Goal: Find specific page/section: Find specific page/section

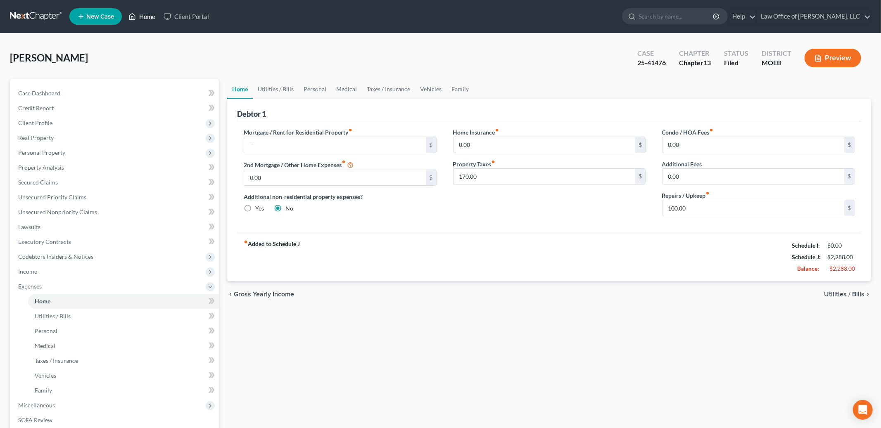
click at [147, 16] on link "Home" at bounding box center [141, 16] width 35 height 15
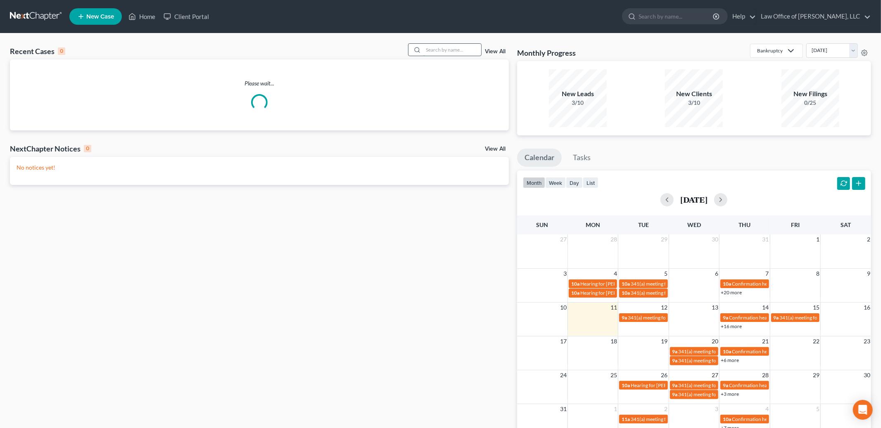
click at [455, 48] on input "search" at bounding box center [452, 50] width 58 height 12
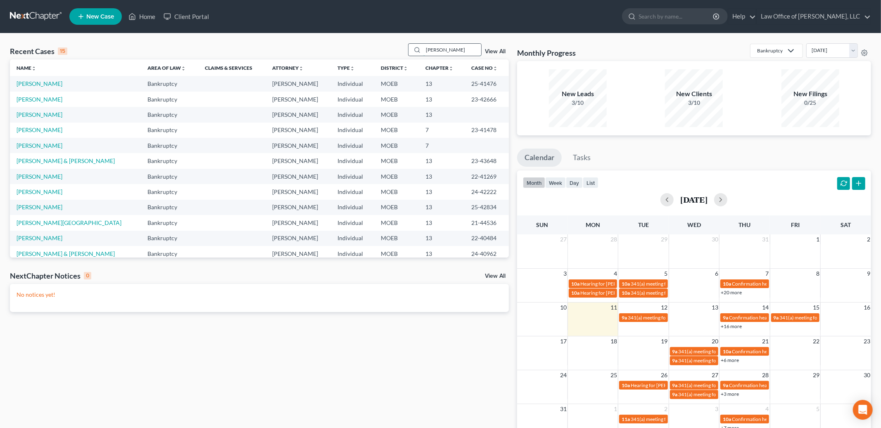
type input "[PERSON_NAME]"
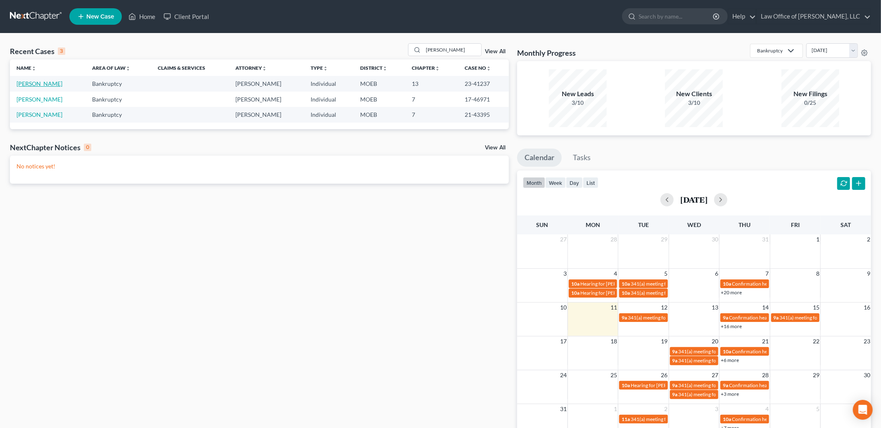
click at [37, 83] on link "[PERSON_NAME]" at bounding box center [40, 83] width 46 height 7
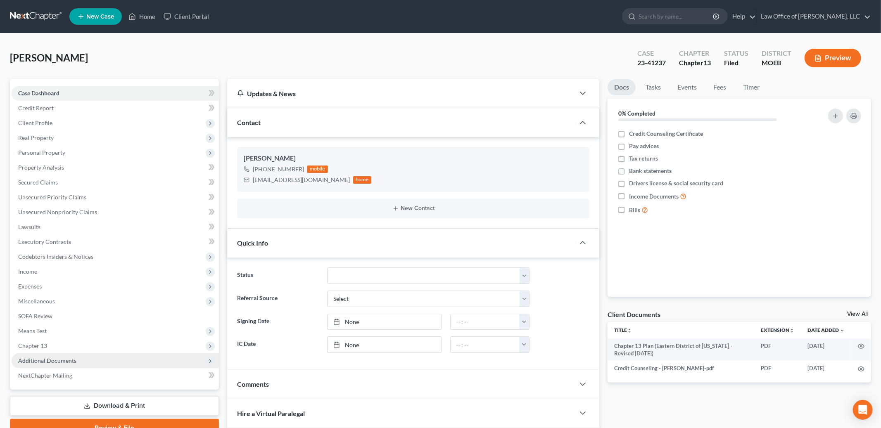
click at [45, 362] on span "Additional Documents" at bounding box center [47, 360] width 58 height 7
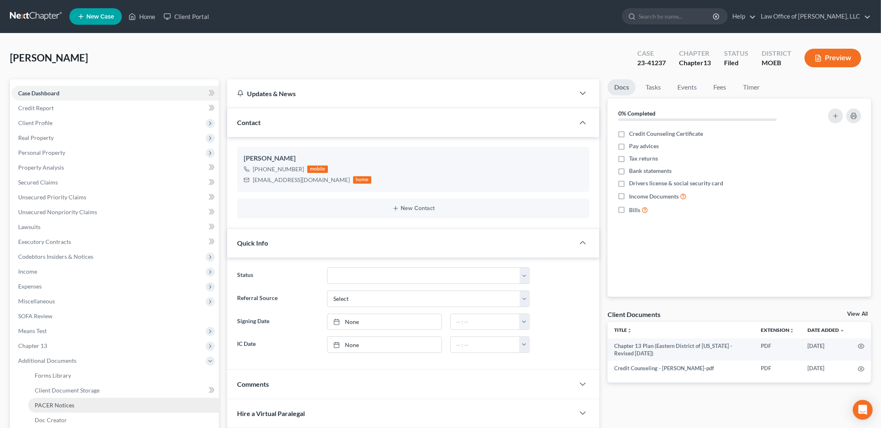
click at [61, 402] on span "PACER Notices" at bounding box center [55, 405] width 40 height 7
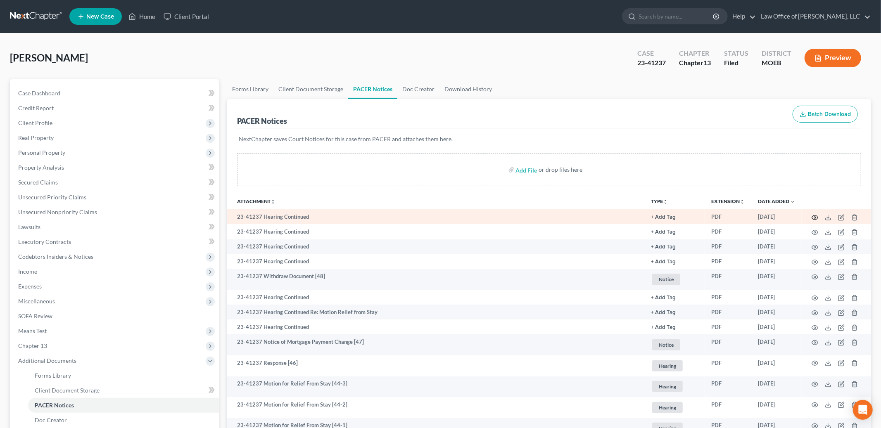
click at [816, 217] on icon "button" at bounding box center [815, 217] width 7 height 7
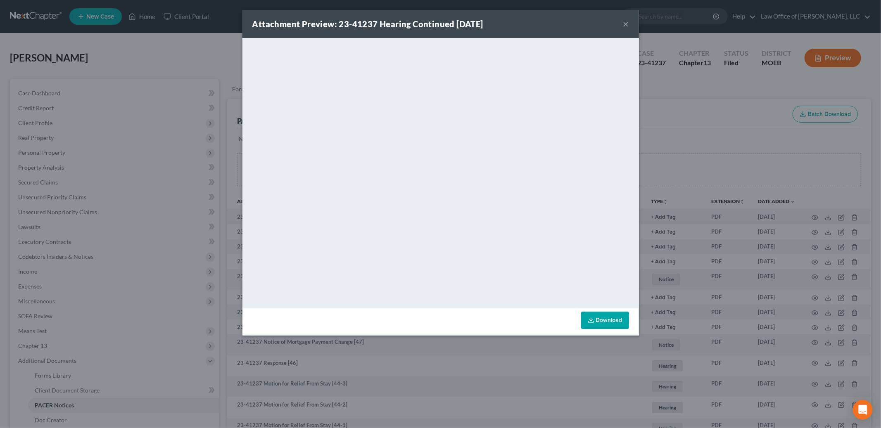
click at [625, 21] on button "×" at bounding box center [626, 24] width 6 height 10
